Goal: Task Accomplishment & Management: Use online tool/utility

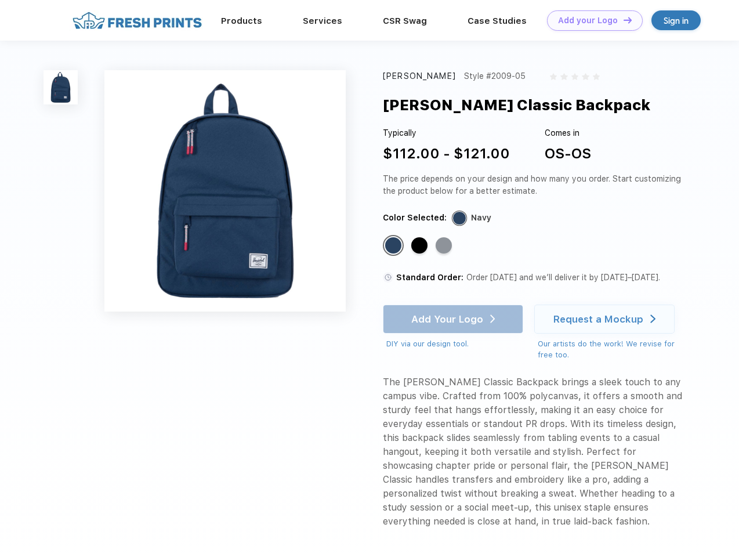
click at [591, 20] on link "Add your Logo Design Tool" at bounding box center [595, 20] width 96 height 20
click at [0, 0] on div "Design Tool" at bounding box center [0, 0] width 0 height 0
click at [623, 20] on link "Add your Logo Design Tool" at bounding box center [595, 20] width 96 height 20
click at [61, 87] on img at bounding box center [61, 87] width 34 height 34
click at [395, 246] on div "Standard Color" at bounding box center [393, 245] width 16 height 16
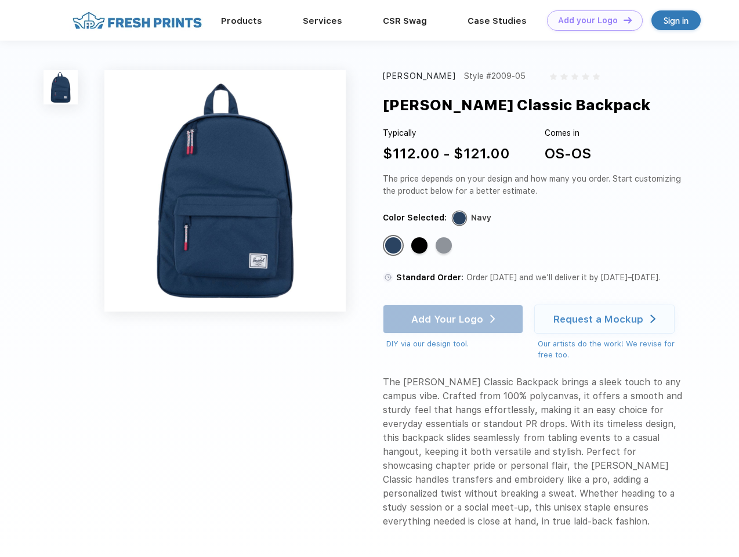
click at [421, 246] on div "Standard Color" at bounding box center [419, 245] width 16 height 16
click at [445, 246] on div "Standard Color" at bounding box center [444, 245] width 16 height 16
click at [454, 319] on div "Add Your Logo DIY via our design tool. Ah shoot! This product isn't up in our d…" at bounding box center [453, 327] width 140 height 45
click at [606, 319] on div "Request a Mockup" at bounding box center [599, 319] width 90 height 12
